Goal: Transaction & Acquisition: Book appointment/travel/reservation

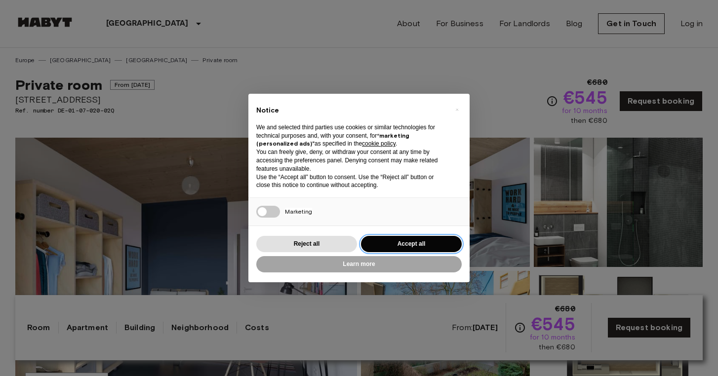
click at [420, 240] on button "Accept all" at bounding box center [411, 244] width 101 height 16
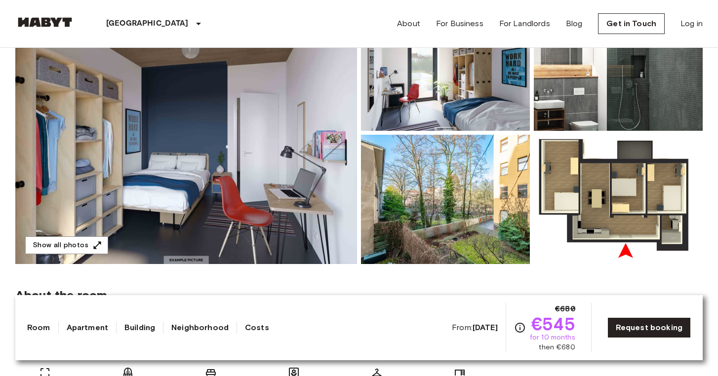
scroll to position [160, 0]
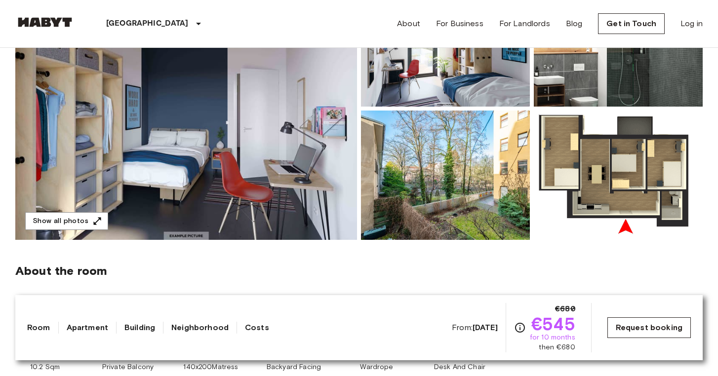
click at [626, 328] on link "Request booking" at bounding box center [648, 327] width 83 height 21
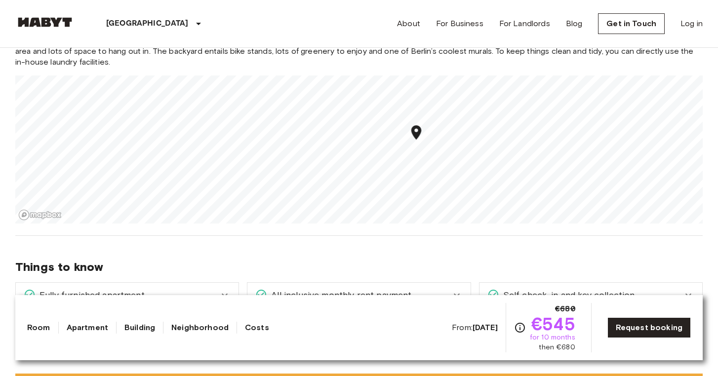
scroll to position [1080, 0]
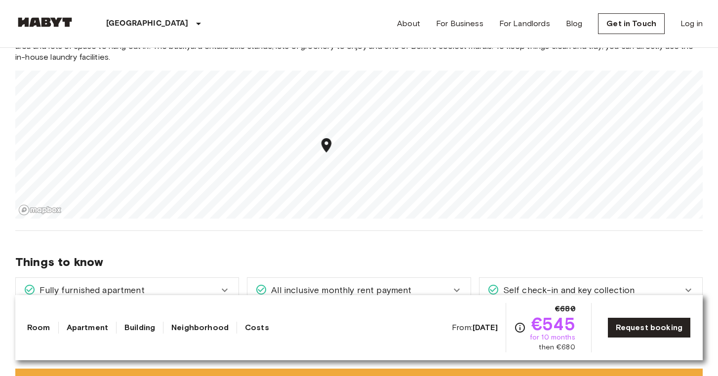
click at [420, 258] on div "Europe Germany Berlin Private room Private room From Dec 4 2025 Müllerstraße 55…" at bounding box center [358, 244] width 711 height 2552
click at [289, 270] on div "Europe Germany Berlin Private room Private room From Dec 4 2025 Müllerstraße 55…" at bounding box center [358, 244] width 711 height 2552
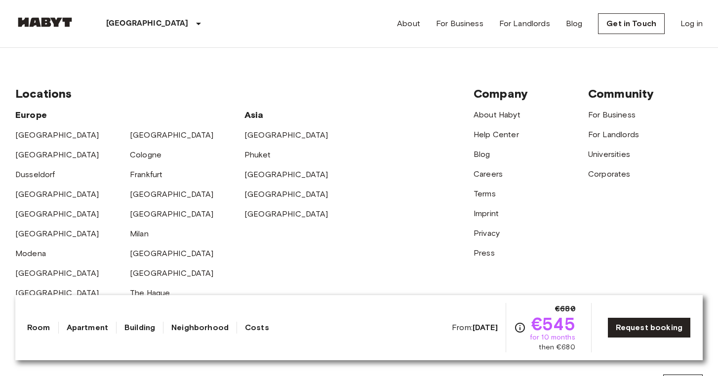
scroll to position [2552, 0]
click at [140, 131] on link "[GEOGRAPHIC_DATA]" at bounding box center [172, 135] width 84 height 9
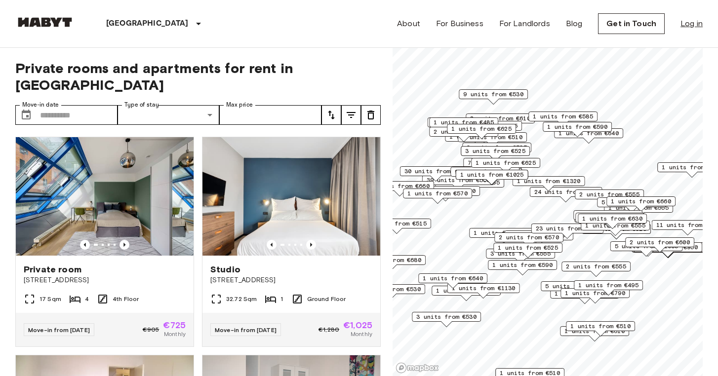
click at [682, 25] on link "Log in" at bounding box center [691, 24] width 22 height 12
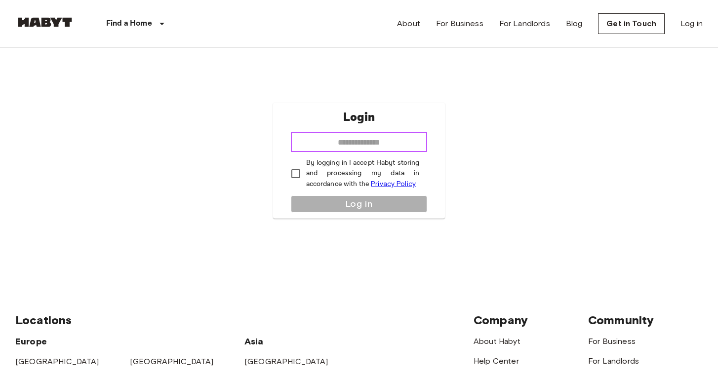
type input "**********"
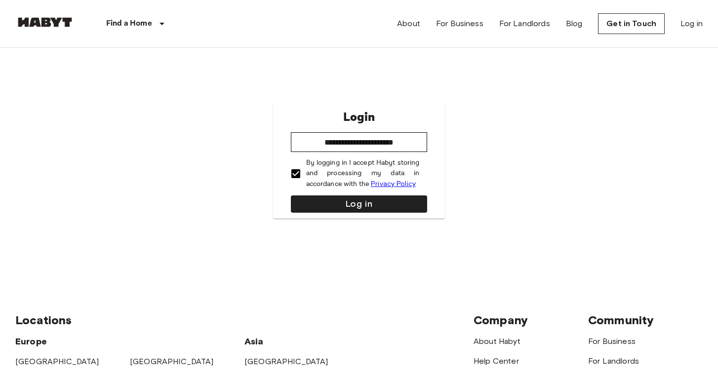
click at [317, 195] on div "**********" at bounding box center [359, 161] width 172 height 116
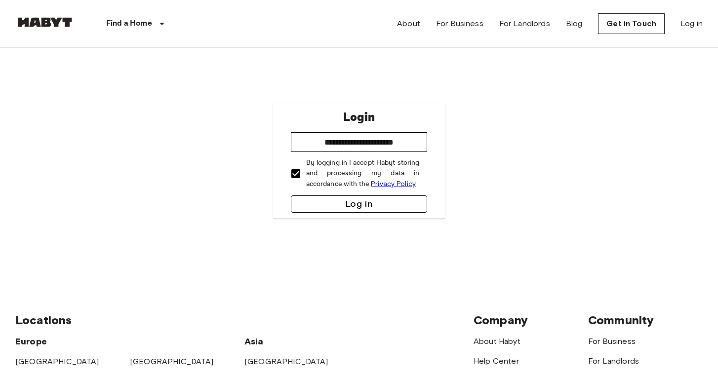
click at [321, 207] on button "Log in" at bounding box center [359, 204] width 137 height 17
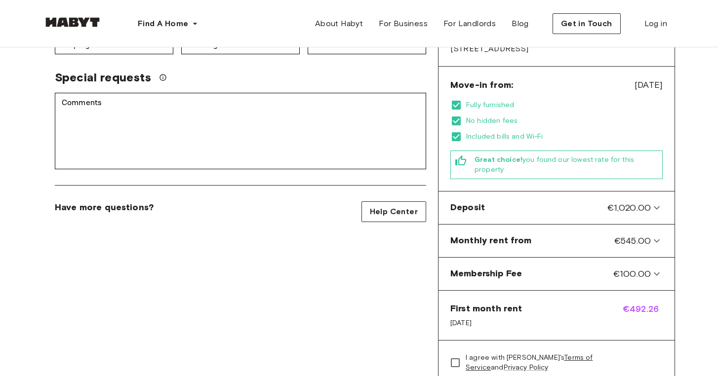
scroll to position [259, 0]
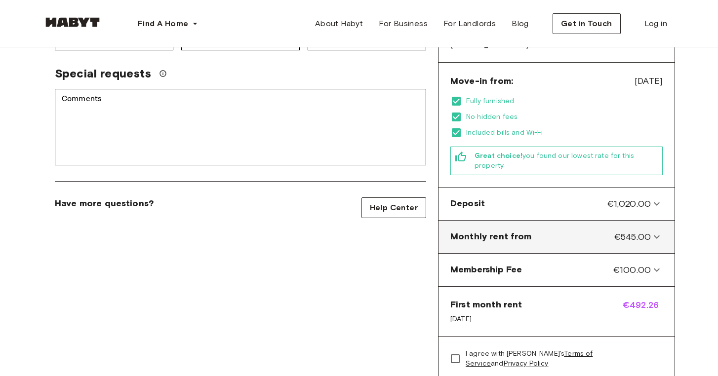
click at [655, 231] on icon at bounding box center [657, 237] width 12 height 12
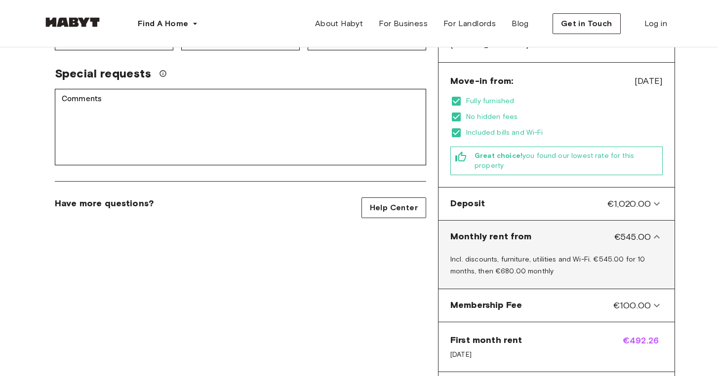
click at [655, 231] on icon at bounding box center [657, 237] width 12 height 12
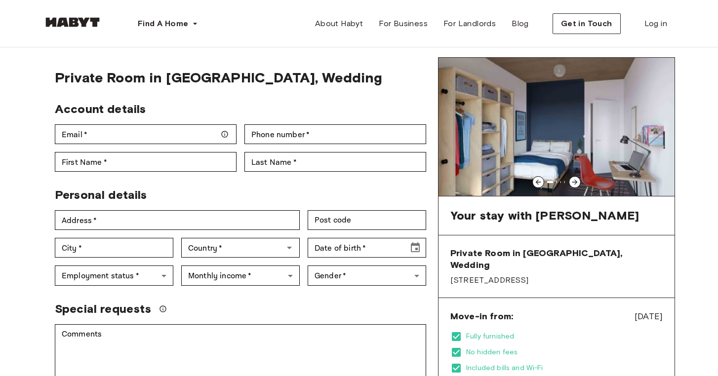
scroll to position [27, 0]
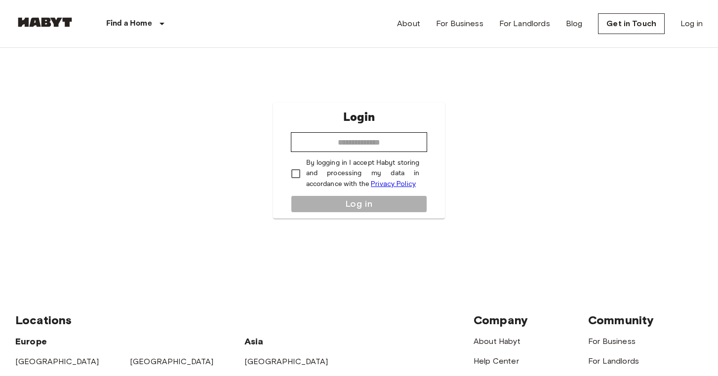
click at [383, 154] on div "Login ​ By logging in I accept Habyt storing and processing my data in accordan…" at bounding box center [359, 161] width 172 height 116
type input "**********"
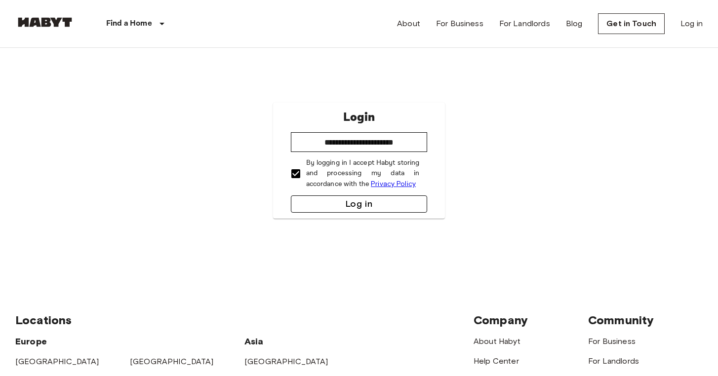
click at [352, 208] on button "Log in" at bounding box center [359, 204] width 137 height 17
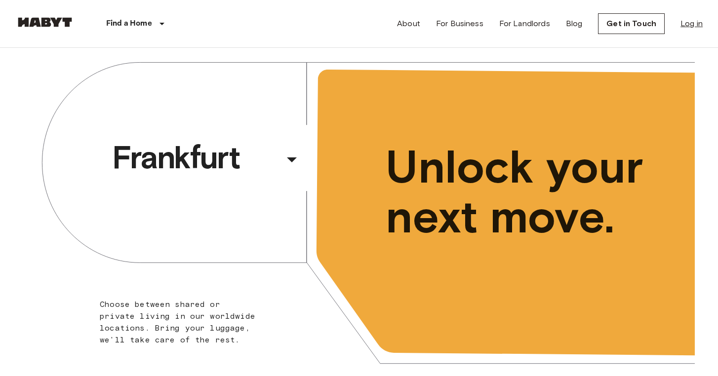
click at [697, 28] on link "Log in" at bounding box center [691, 24] width 22 height 12
